Goal: Task Accomplishment & Management: Complete application form

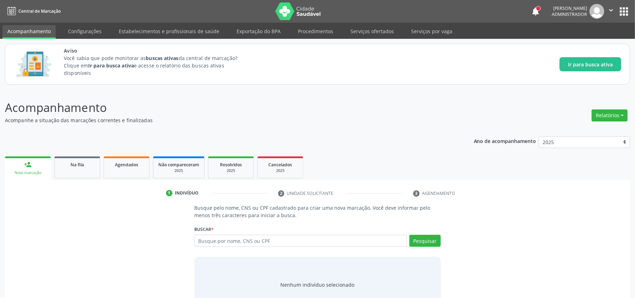
scroll to position [25, 0]
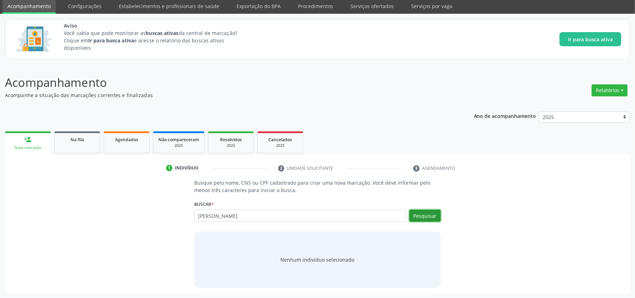
click at [428, 216] on button "Pesquisar" at bounding box center [424, 215] width 31 height 12
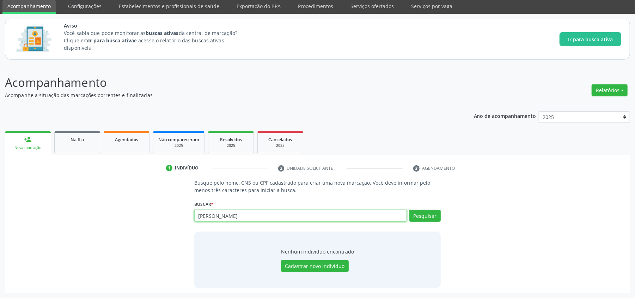
drag, startPoint x: 230, startPoint y: 214, endPoint x: 209, endPoint y: 213, distance: 21.5
click at [209, 213] on input "[PERSON_NAME]" at bounding box center [300, 215] width 213 height 12
type input "[PERSON_NAME]"
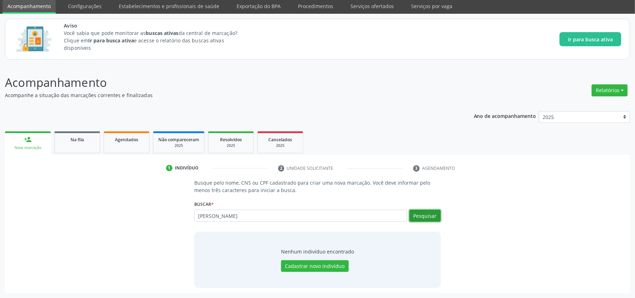
click at [426, 216] on button "Pesquisar" at bounding box center [424, 215] width 31 height 12
type input "[PERSON_NAME]"
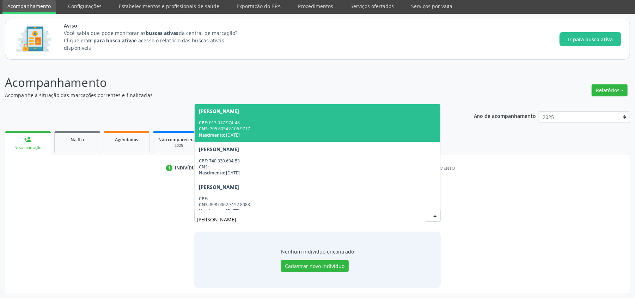
click at [249, 129] on div "CNS: 705 6054 8106 9717" at bounding box center [317, 129] width 237 height 6
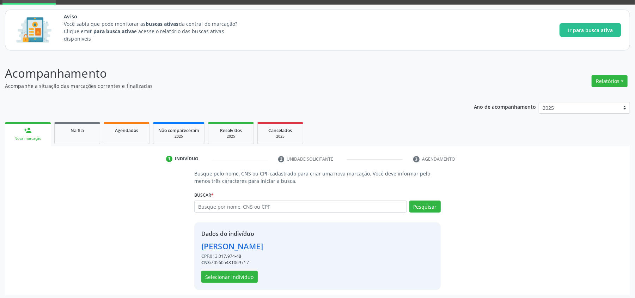
scroll to position [37, 0]
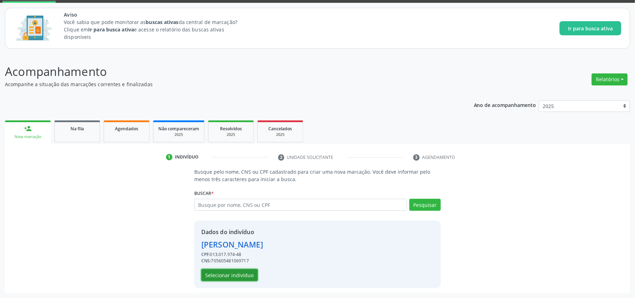
click at [219, 274] on button "Selecionar indivíduo" at bounding box center [229, 275] width 56 height 12
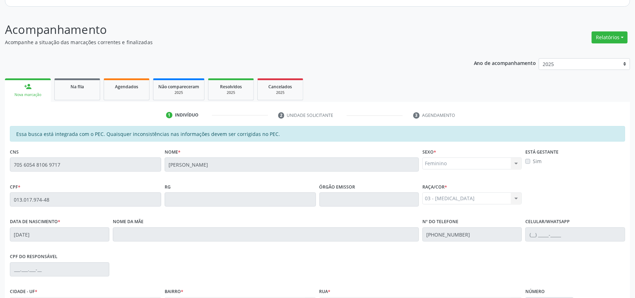
scroll to position [157, 0]
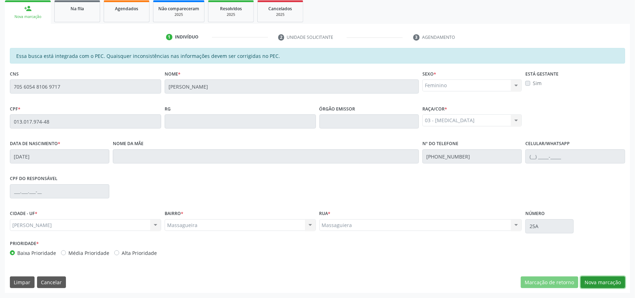
click at [617, 283] on button "Nova marcação" at bounding box center [603, 282] width 44 height 12
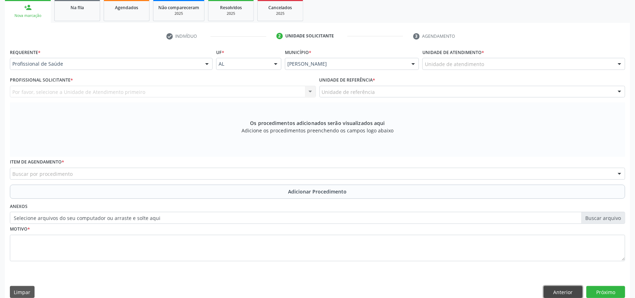
click at [551, 291] on button "Anterior" at bounding box center [563, 292] width 39 height 12
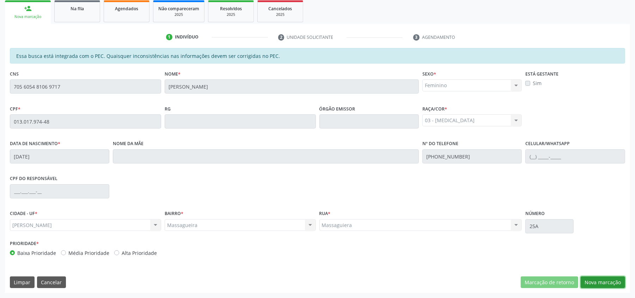
click at [606, 278] on button "Nova marcação" at bounding box center [603, 282] width 44 height 12
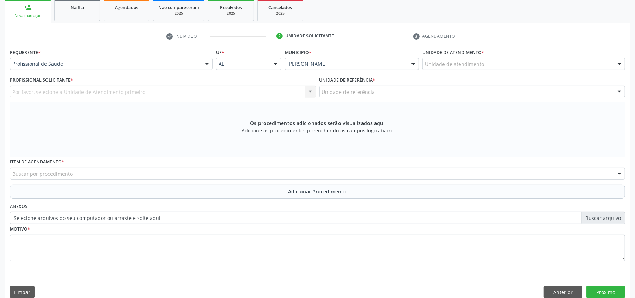
click at [274, 87] on div "Por favor, selecione a Unidade de Atendimento primeiro Nenhum resultado encontr…" at bounding box center [163, 92] width 306 height 12
click at [142, 169] on div "Buscar por procedimento" at bounding box center [317, 173] width 615 height 12
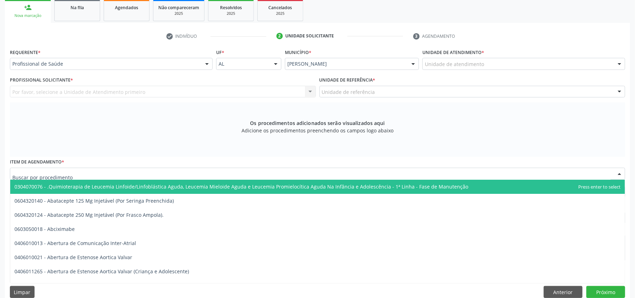
click at [125, 187] on span "0304070076 - .Quimioterapia de Leucemia Linfoide/Linfoblástica Aguda, Leucemia …" at bounding box center [241, 186] width 454 height 7
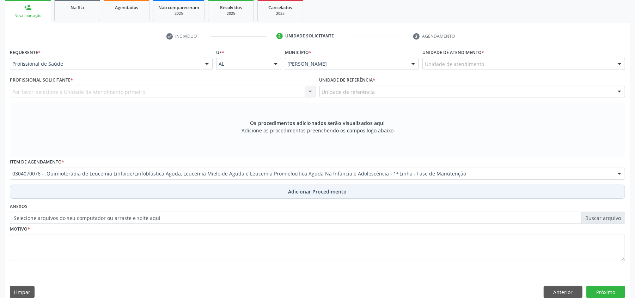
click at [310, 193] on span "Adicionar Procedimento" at bounding box center [317, 191] width 59 height 7
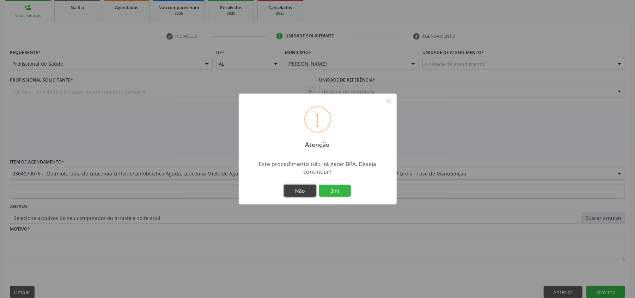
click at [300, 192] on button "Não" at bounding box center [300, 190] width 32 height 12
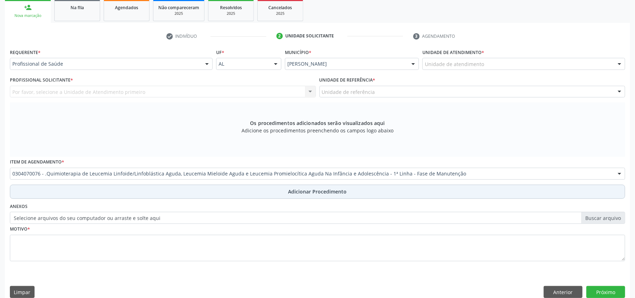
click at [295, 190] on span "Adicionar Procedimento" at bounding box center [317, 191] width 59 height 7
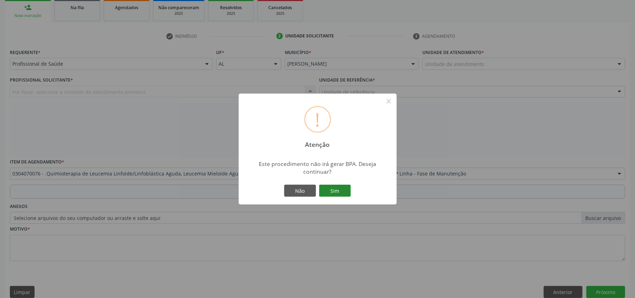
click at [336, 188] on button "Sim" at bounding box center [335, 190] width 32 height 12
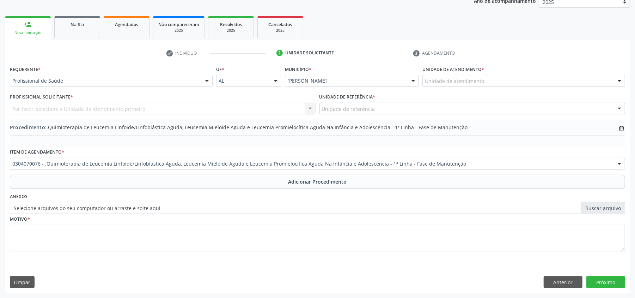
scroll to position [141, 0]
click at [593, 206] on label "Selecione arquivos do seu computador ou arraste e solte aqui" at bounding box center [317, 208] width 615 height 12
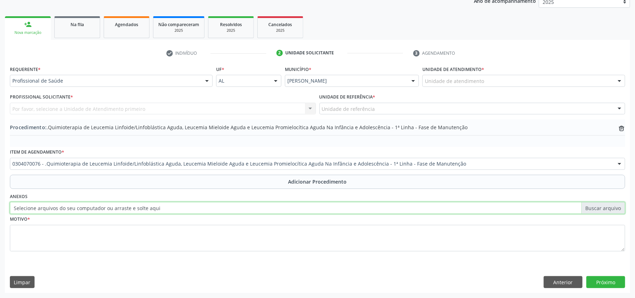
click at [593, 206] on input "Selecione arquivos do seu computador ou arraste e solte aqui" at bounding box center [317, 208] width 615 height 12
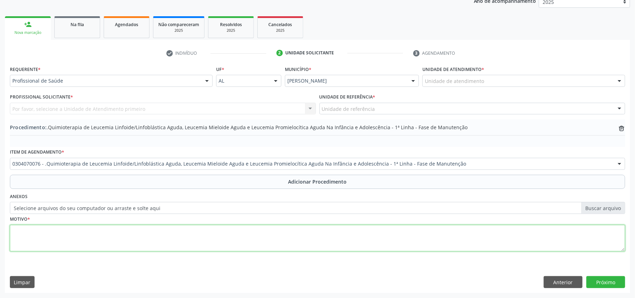
click at [134, 233] on textarea at bounding box center [317, 238] width 615 height 27
type textarea "hhhh"
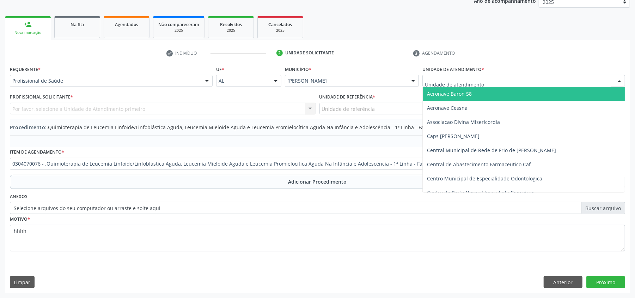
click at [441, 91] on span "Aeronave Baron 58" at bounding box center [449, 93] width 45 height 7
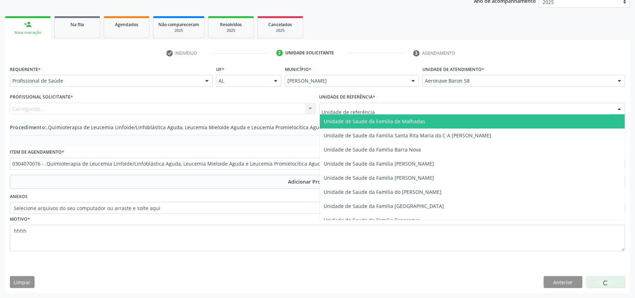
click at [362, 119] on span "Unidade de Saude da Familia de Malhadas" at bounding box center [375, 121] width 102 height 7
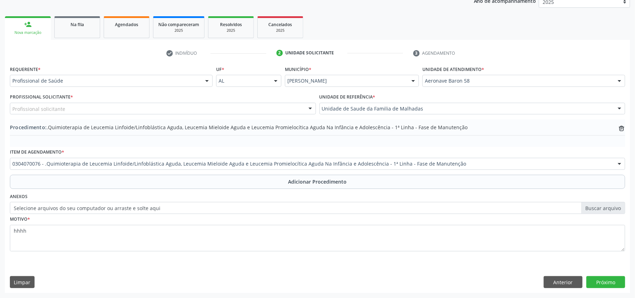
click at [225, 109] on div "Profissional solicitante" at bounding box center [163, 109] width 306 height 12
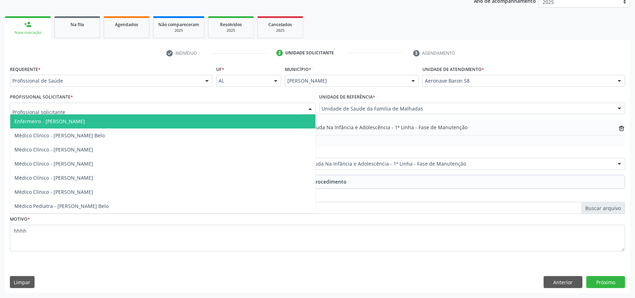
click at [183, 122] on span "Enfermeiro - [PERSON_NAME]" at bounding box center [162, 121] width 305 height 14
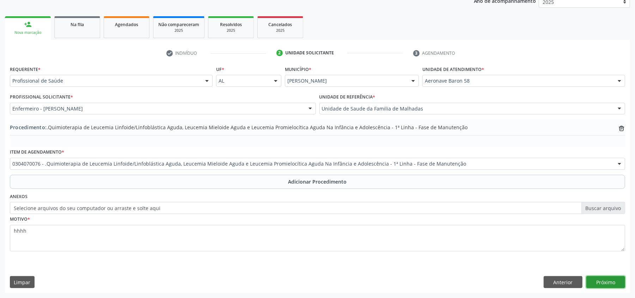
click at [607, 282] on button "Próximo" at bounding box center [605, 282] width 39 height 12
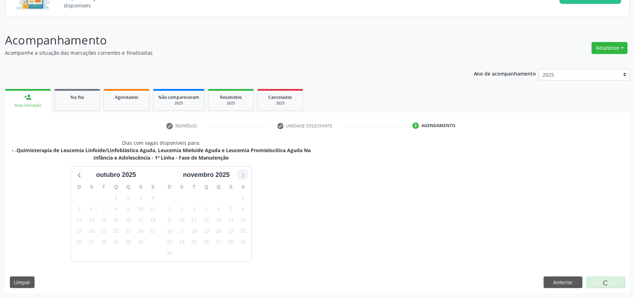
scroll to position [89, 0]
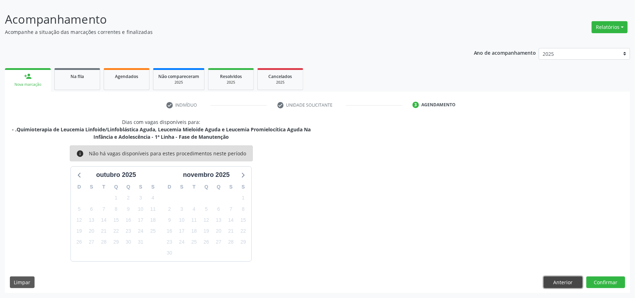
click at [557, 280] on button "Anterior" at bounding box center [563, 282] width 39 height 12
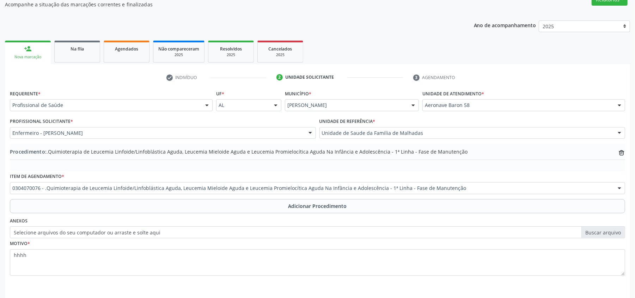
scroll to position [141, 0]
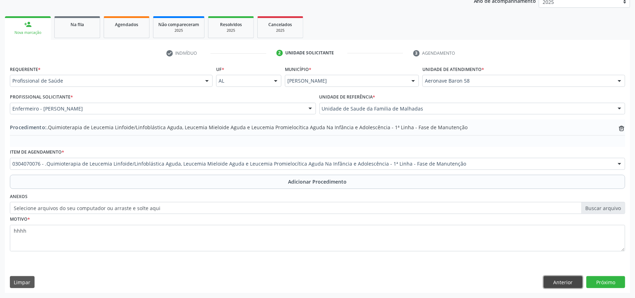
click at [554, 281] on button "Anterior" at bounding box center [563, 282] width 39 height 12
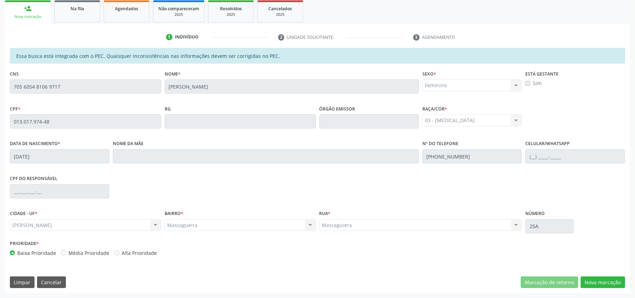
scroll to position [157, 0]
click at [57, 279] on button "Cancelar" at bounding box center [51, 282] width 29 height 12
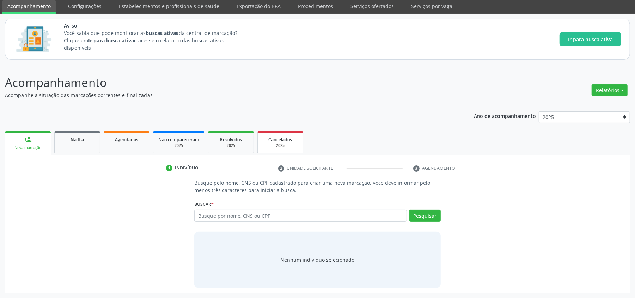
scroll to position [25, 0]
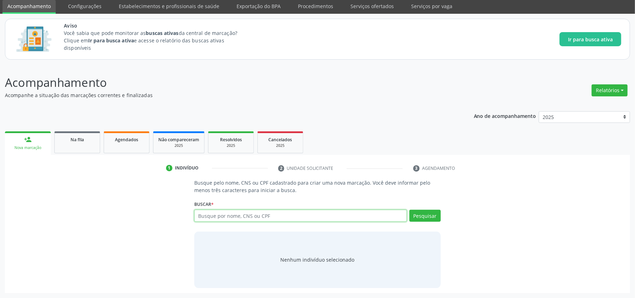
click at [298, 209] on input "text" at bounding box center [300, 215] width 213 height 12
type input "[PERSON_NAME]"
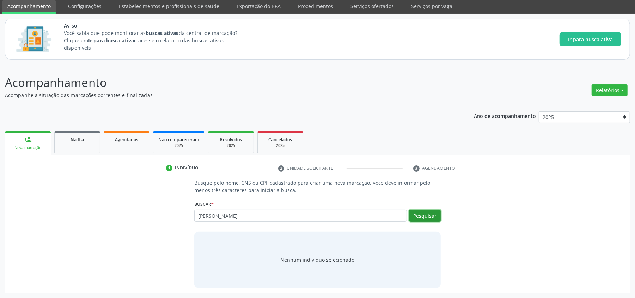
click at [431, 218] on button "Pesquisar" at bounding box center [424, 215] width 31 height 12
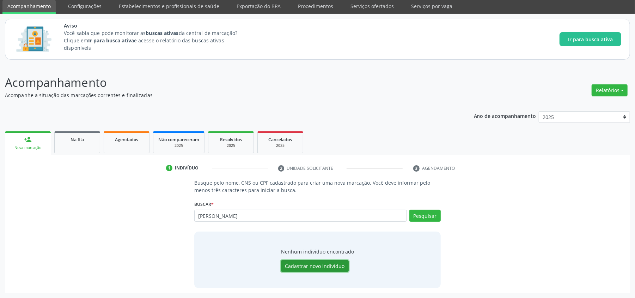
click at [323, 265] on button "Cadastrar novo indivíduo" at bounding box center [315, 266] width 68 height 12
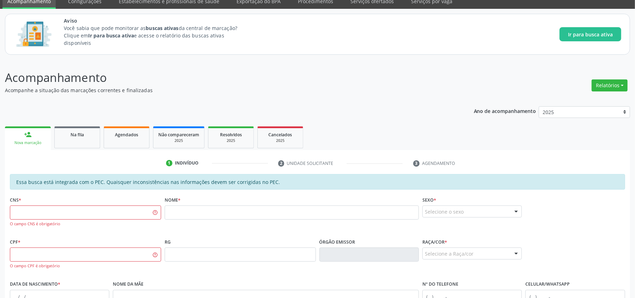
scroll to position [77, 0]
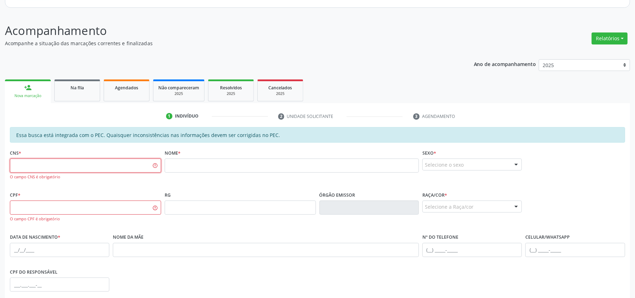
click at [120, 165] on input "text" at bounding box center [85, 165] width 151 height 14
drag, startPoint x: 80, startPoint y: 164, endPoint x: 0, endPoint y: 164, distance: 80.4
click at [0, 164] on div "Acompanhamento Acompanhe a situação das marcações correntes e finalizadas Relat…" at bounding box center [317, 202] width 635 height 378
paste input "105 8671 7570 0008"
type input "105 8671 7570 0008"
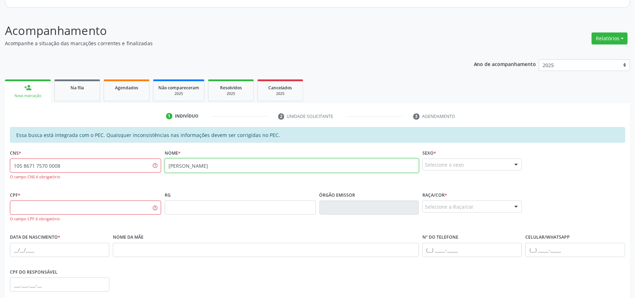
type input "[PERSON_NAME]"
click at [456, 154] on div "Sexo * Selecione o sexo Masculino Feminino Nenhum resultado encontrado para: " …" at bounding box center [471, 158] width 99 height 23
click at [454, 160] on div "Selecione o sexo" at bounding box center [471, 164] width 99 height 12
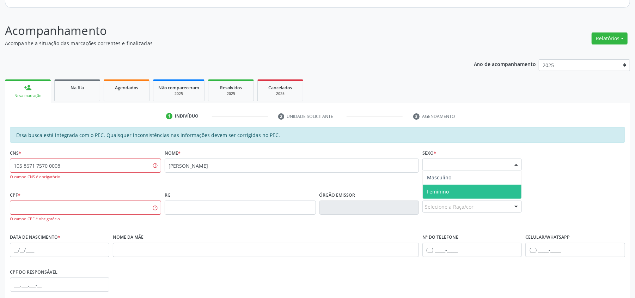
click at [449, 194] on span "Feminino" at bounding box center [472, 191] width 99 height 14
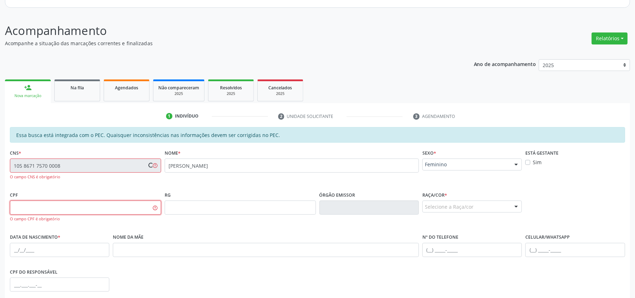
click at [60, 207] on input "text" at bounding box center [85, 207] width 151 height 14
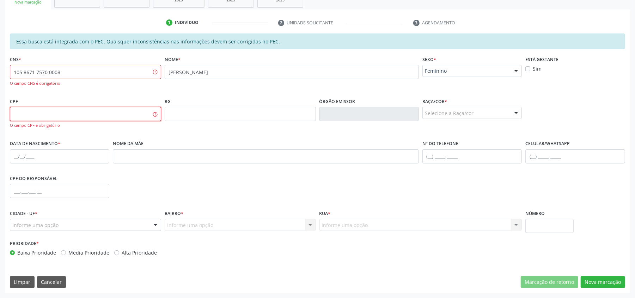
paste input "714.092.310-89"
click at [192, 118] on input "text" at bounding box center [240, 114] width 151 height 14
type input "714.092.310-89"
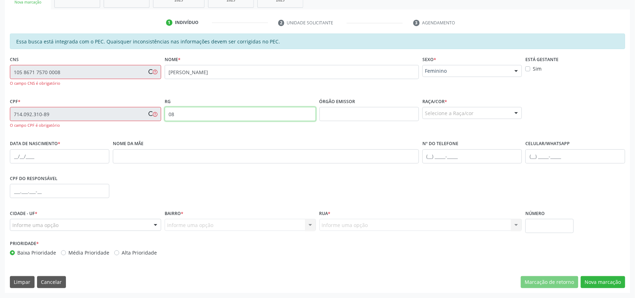
type input "0"
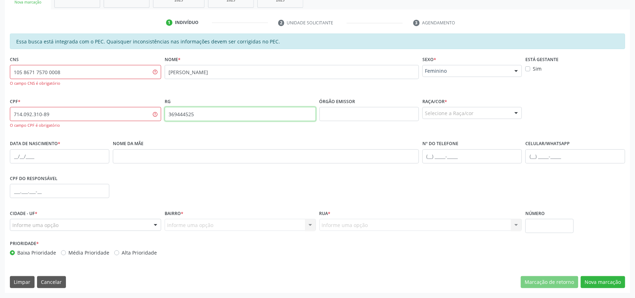
type input "369444525"
click at [350, 109] on input "text" at bounding box center [368, 114] width 99 height 14
click at [67, 75] on input "105 8671 7570 0008" at bounding box center [85, 72] width 151 height 14
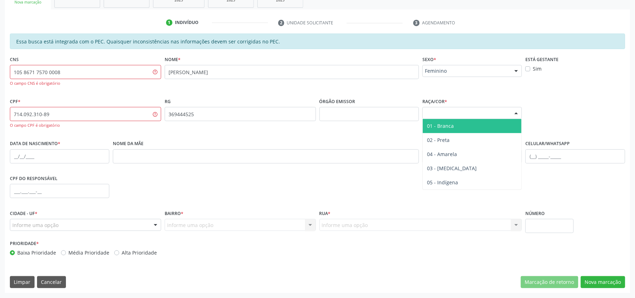
click at [464, 116] on div "Selecione a Raça/cor" at bounding box center [471, 113] width 99 height 12
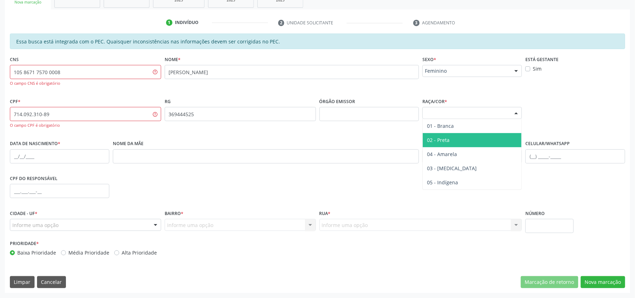
click at [451, 129] on span "01 - Branca" at bounding box center [440, 125] width 27 height 7
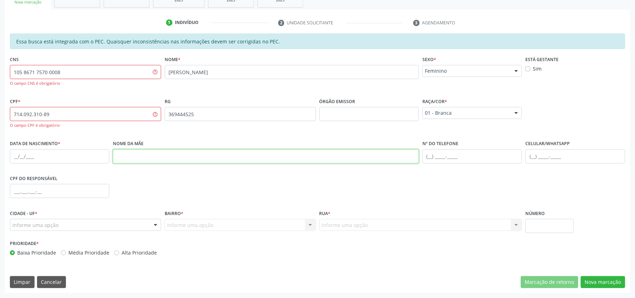
click at [185, 153] on input "text" at bounding box center [266, 156] width 306 height 14
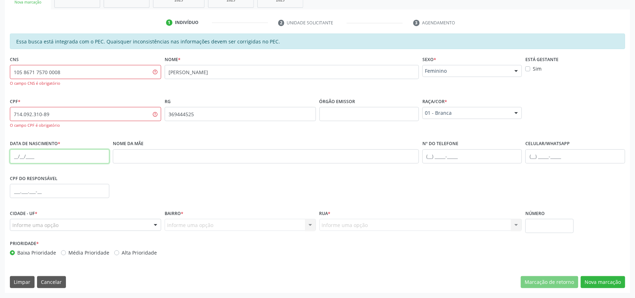
click at [71, 155] on input "text" at bounding box center [59, 156] width 99 height 14
type input "[DATE]"
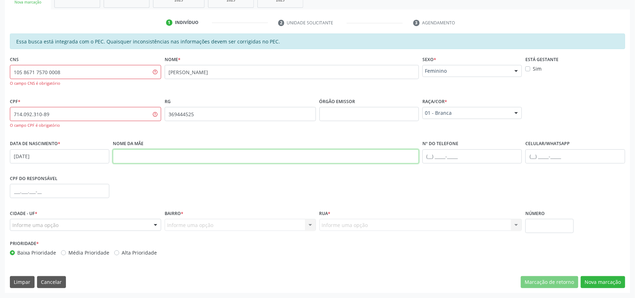
click at [299, 162] on input "text" at bounding box center [266, 156] width 306 height 14
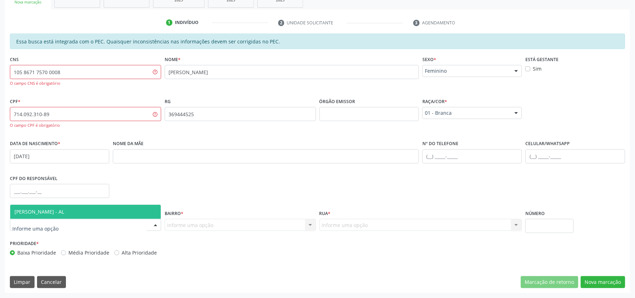
click at [64, 213] on span "[PERSON_NAME] - AL" at bounding box center [39, 211] width 50 height 7
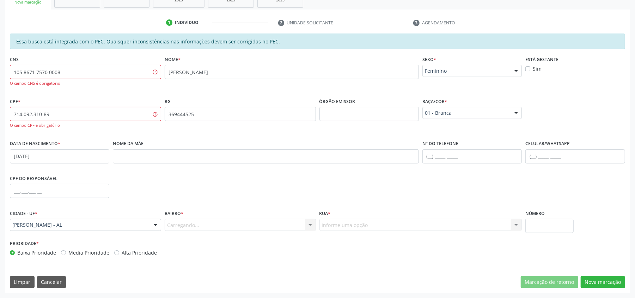
click at [192, 226] on div "Carregando... Nenhum resultado encontrado para: " " Nenhuma opção encontrada. D…" at bounding box center [240, 225] width 151 height 12
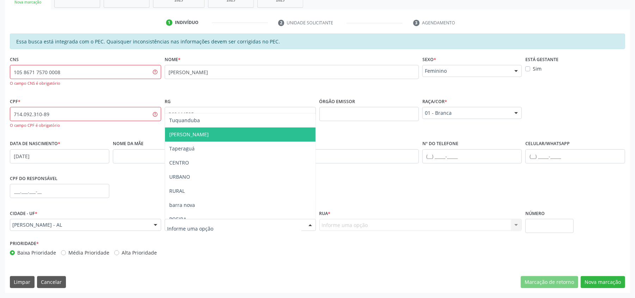
drag, startPoint x: 202, startPoint y: 133, endPoint x: 377, endPoint y: 206, distance: 188.8
click at [202, 134] on span "[PERSON_NAME]" at bounding box center [240, 134] width 151 height 14
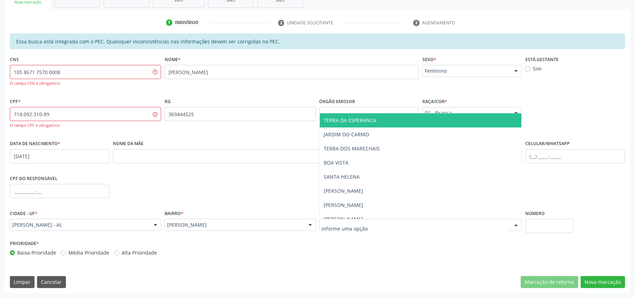
click at [389, 226] on div at bounding box center [420, 225] width 203 height 12
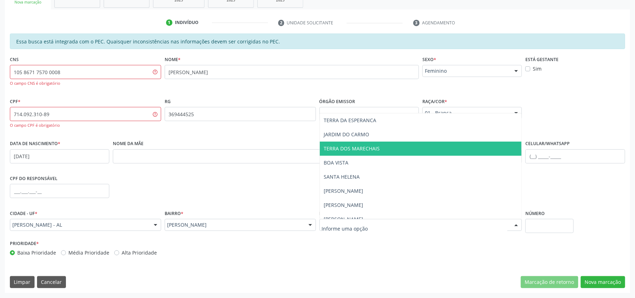
drag, startPoint x: 353, startPoint y: 130, endPoint x: 354, endPoint y: 134, distance: 4.0
click at [353, 132] on span "JARDIM DO CARMO" at bounding box center [421, 134] width 202 height 14
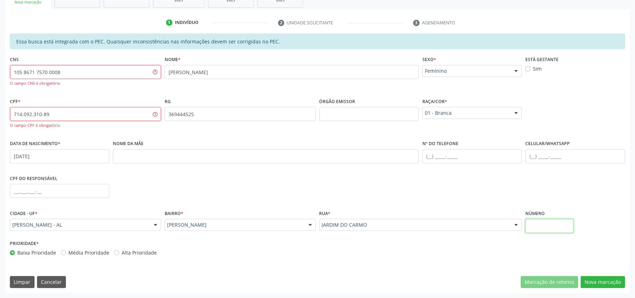
click at [555, 226] on input "text" at bounding box center [549, 226] width 48 height 14
type input "01"
click at [401, 195] on div "CPF do responsável" at bounding box center [317, 190] width 619 height 35
click at [154, 111] on input "714.092.310-89" at bounding box center [85, 114] width 151 height 14
click at [596, 281] on button "Nova marcação" at bounding box center [603, 282] width 44 height 12
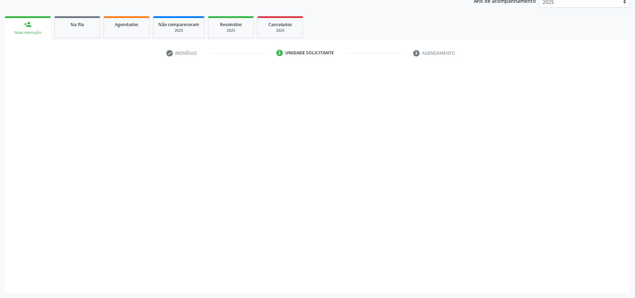
scroll to position [141, 0]
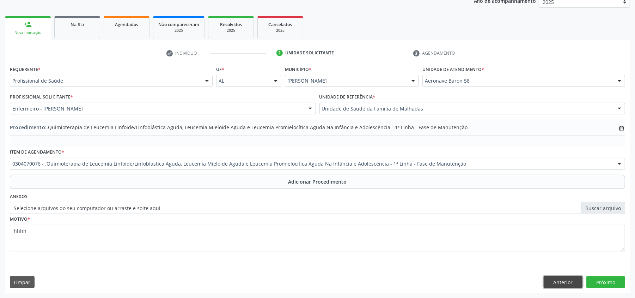
click at [565, 277] on button "Anterior" at bounding box center [563, 282] width 39 height 12
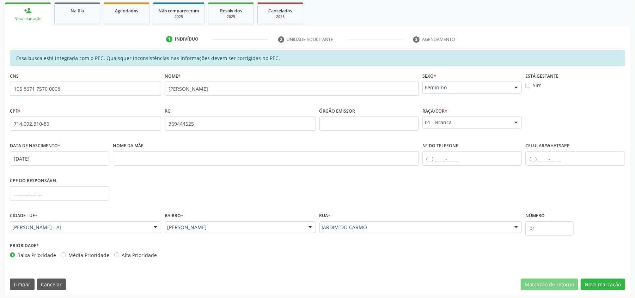
scroll to position [157, 0]
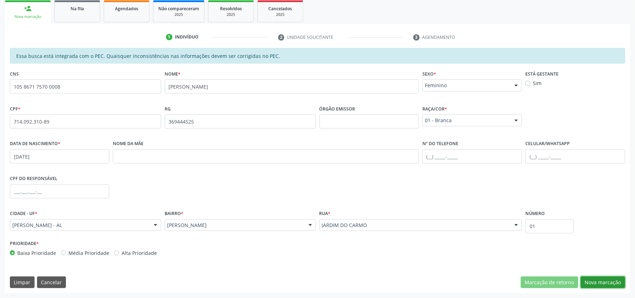
click at [600, 280] on button "Nova marcação" at bounding box center [603, 282] width 44 height 12
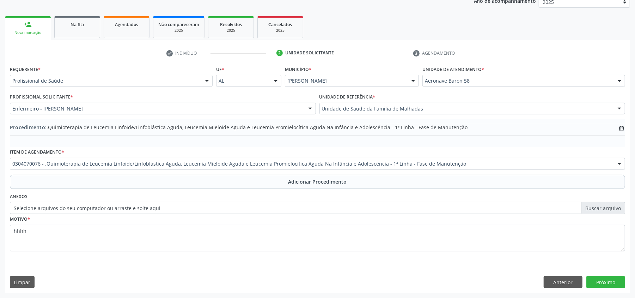
scroll to position [141, 0]
click at [554, 283] on button "Anterior" at bounding box center [563, 282] width 39 height 12
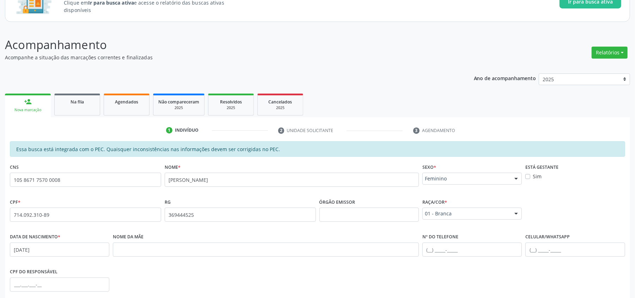
scroll to position [157, 0]
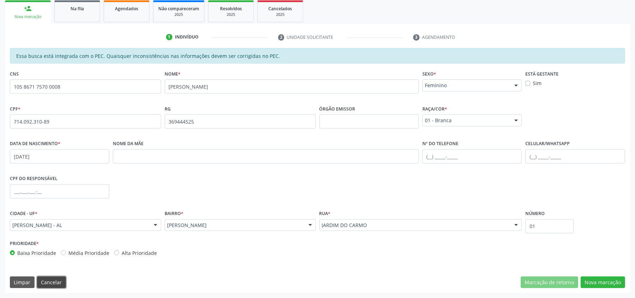
click at [61, 282] on button "Cancelar" at bounding box center [51, 282] width 29 height 12
